Goal: Information Seeking & Learning: Check status

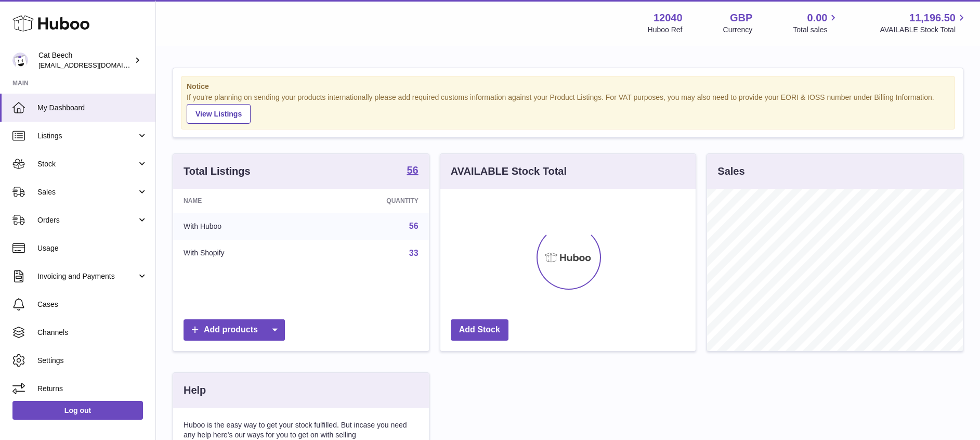
scroll to position [162, 255]
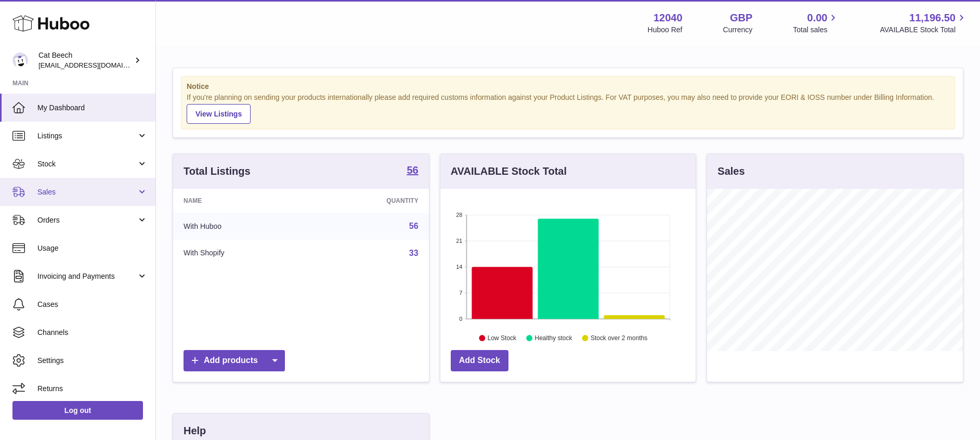
click at [79, 195] on span "Sales" at bounding box center [86, 192] width 99 height 10
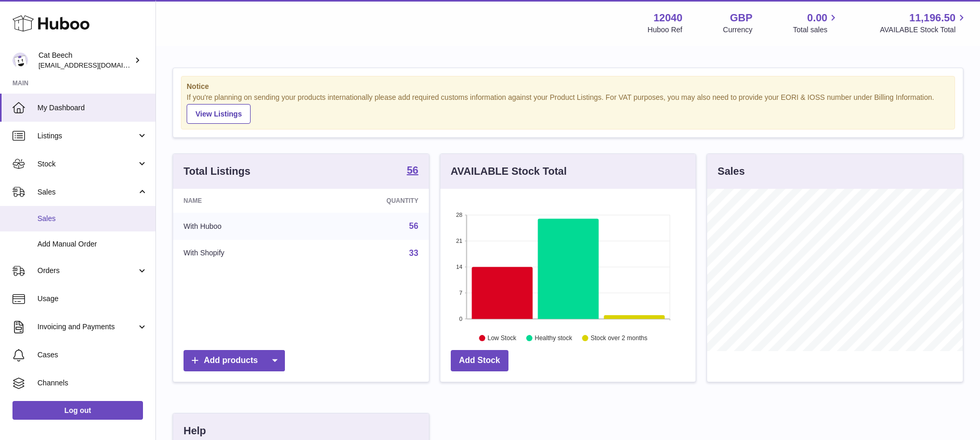
click at [81, 218] on span "Sales" at bounding box center [92, 219] width 110 height 10
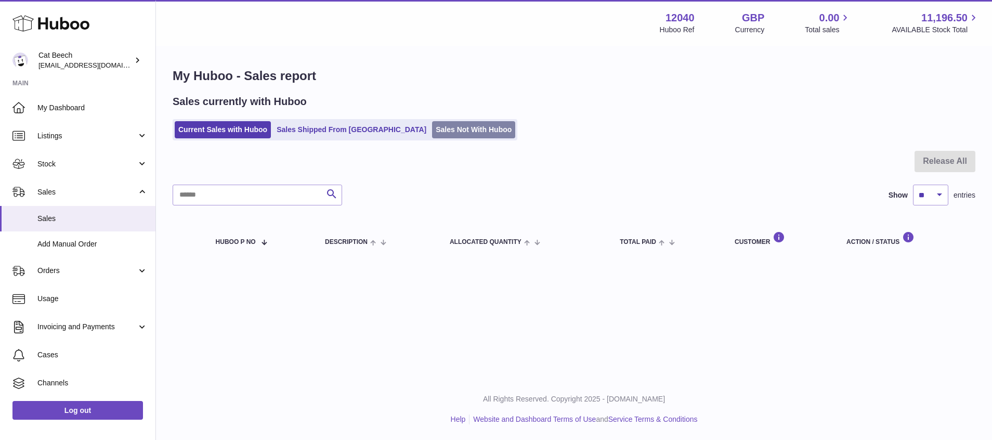
click at [432, 129] on link "Sales Not With Huboo" at bounding box center [473, 129] width 83 height 17
